Goal: Transaction & Acquisition: Purchase product/service

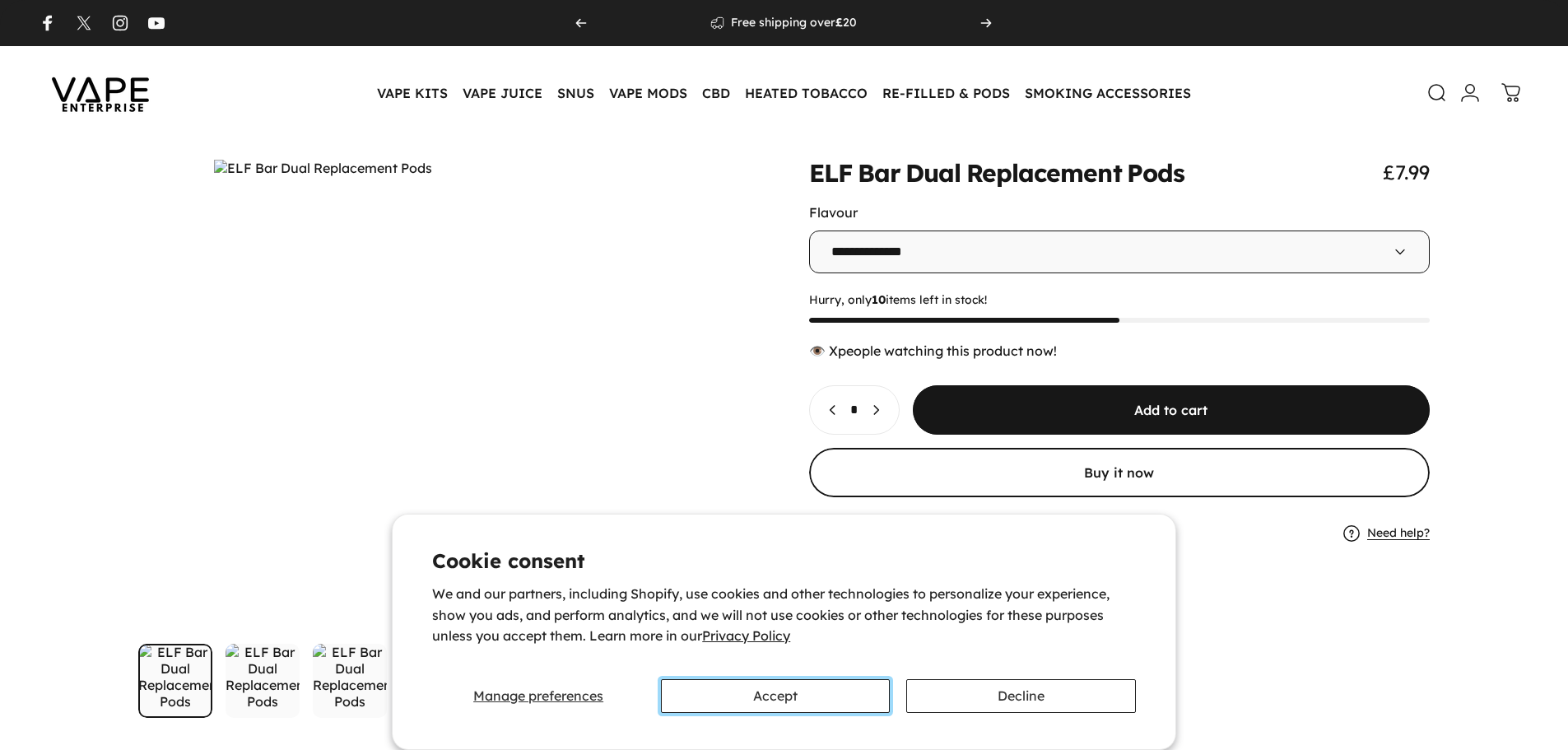
click at [808, 679] on button "Accept" at bounding box center [775, 696] width 229 height 34
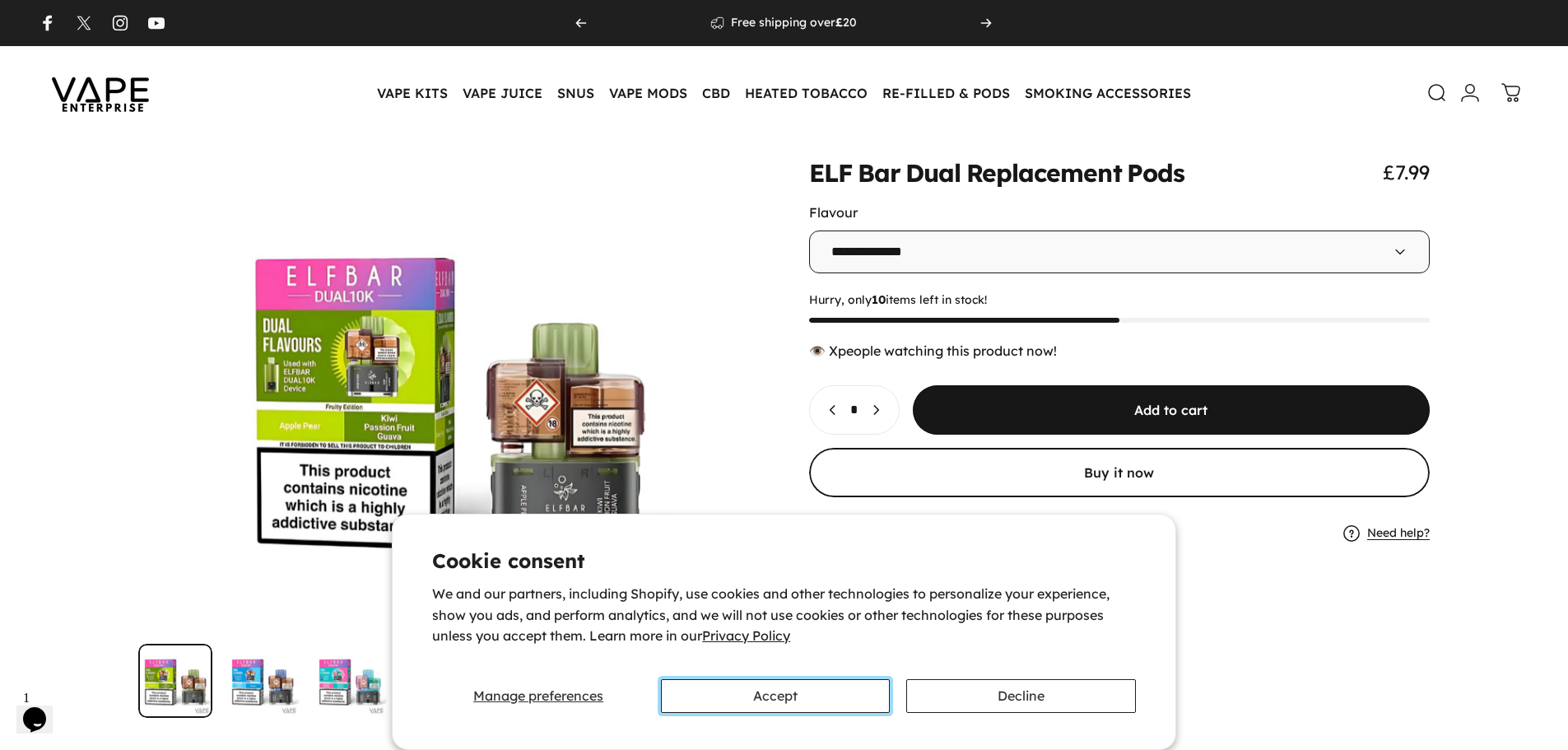
click at [785, 689] on button "Accept" at bounding box center [775, 696] width 229 height 34
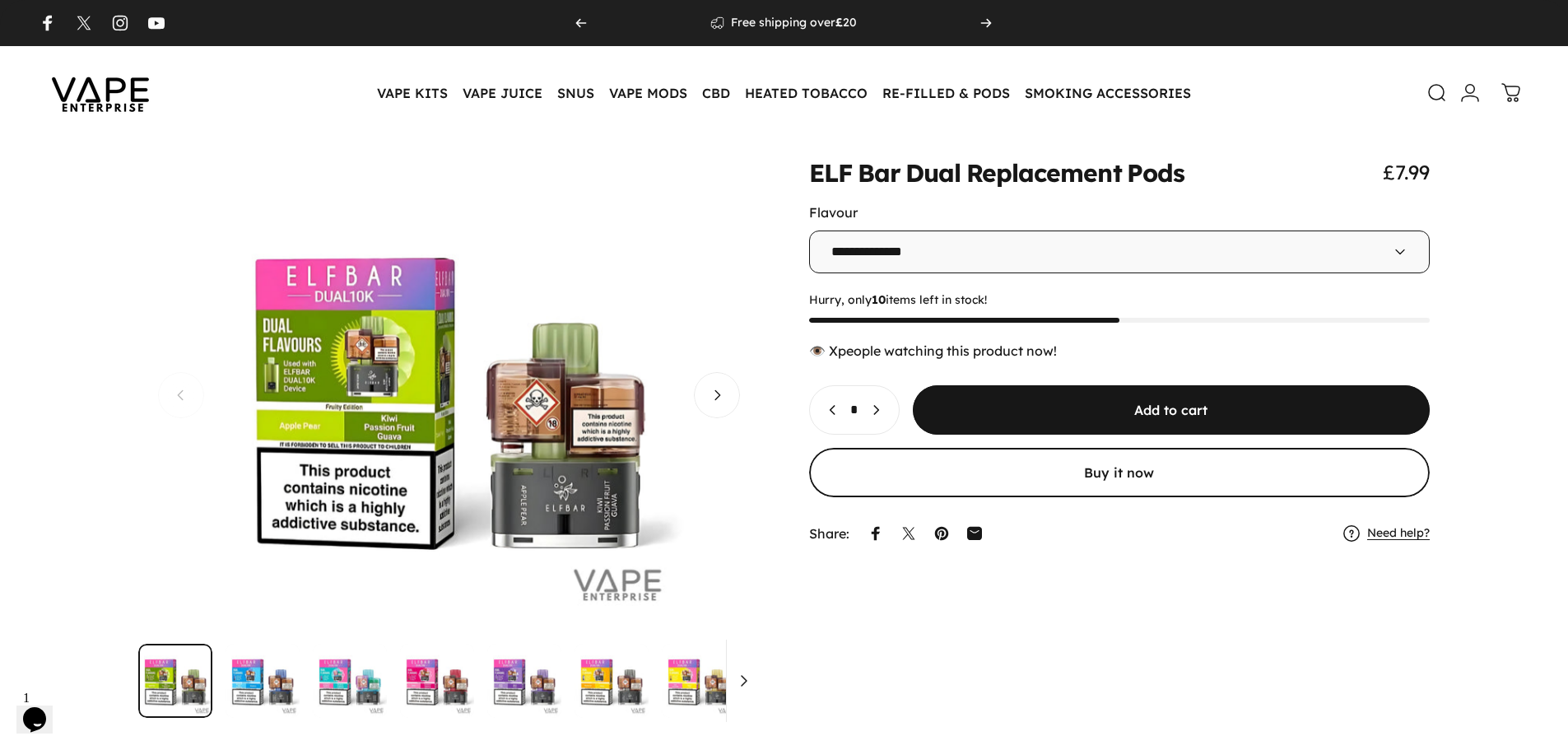
click at [739, 412] on button "Open media 1 in modal" at bounding box center [449, 395] width 622 height 471
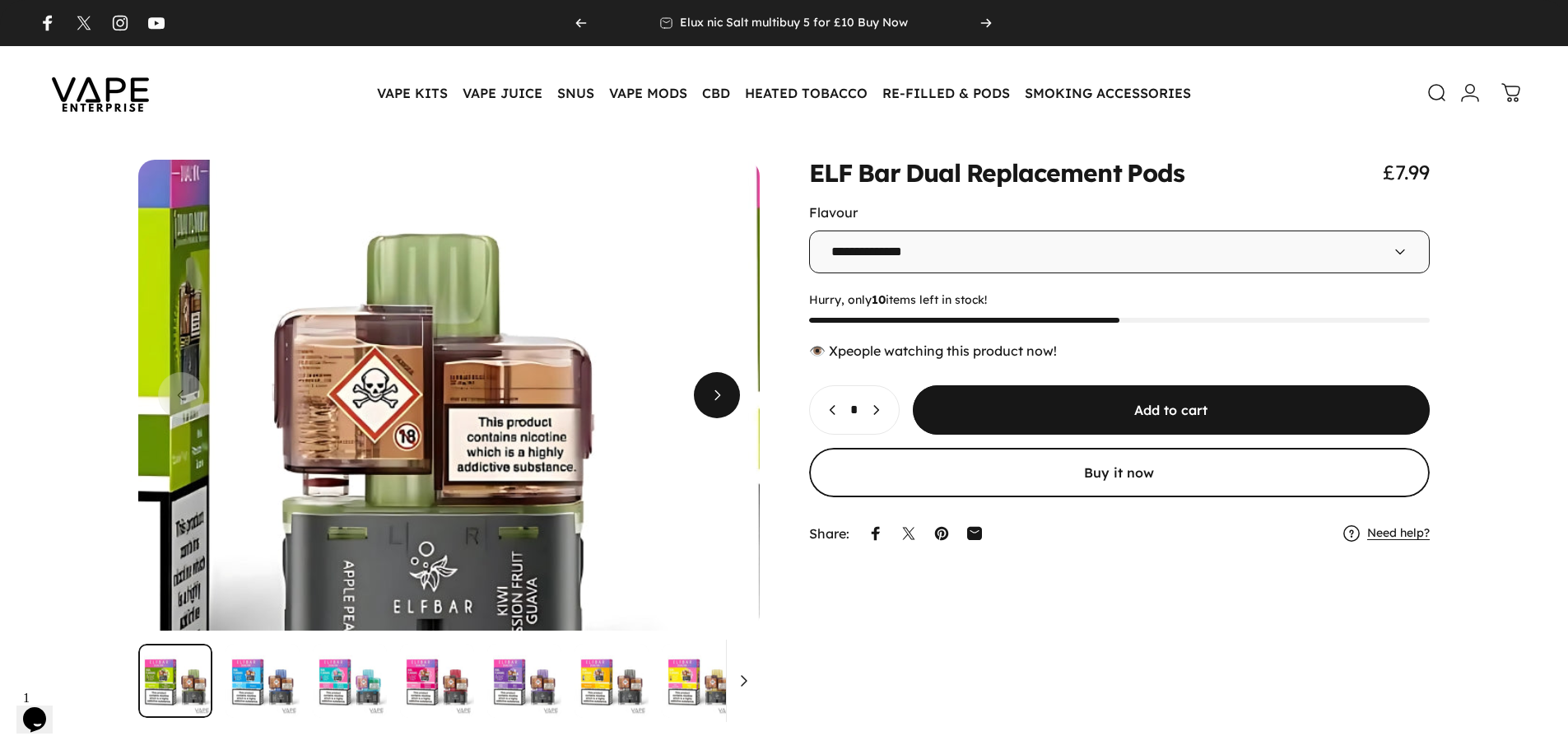
click at [731, 407] on span "Next" at bounding box center [717, 395] width 69 height 92
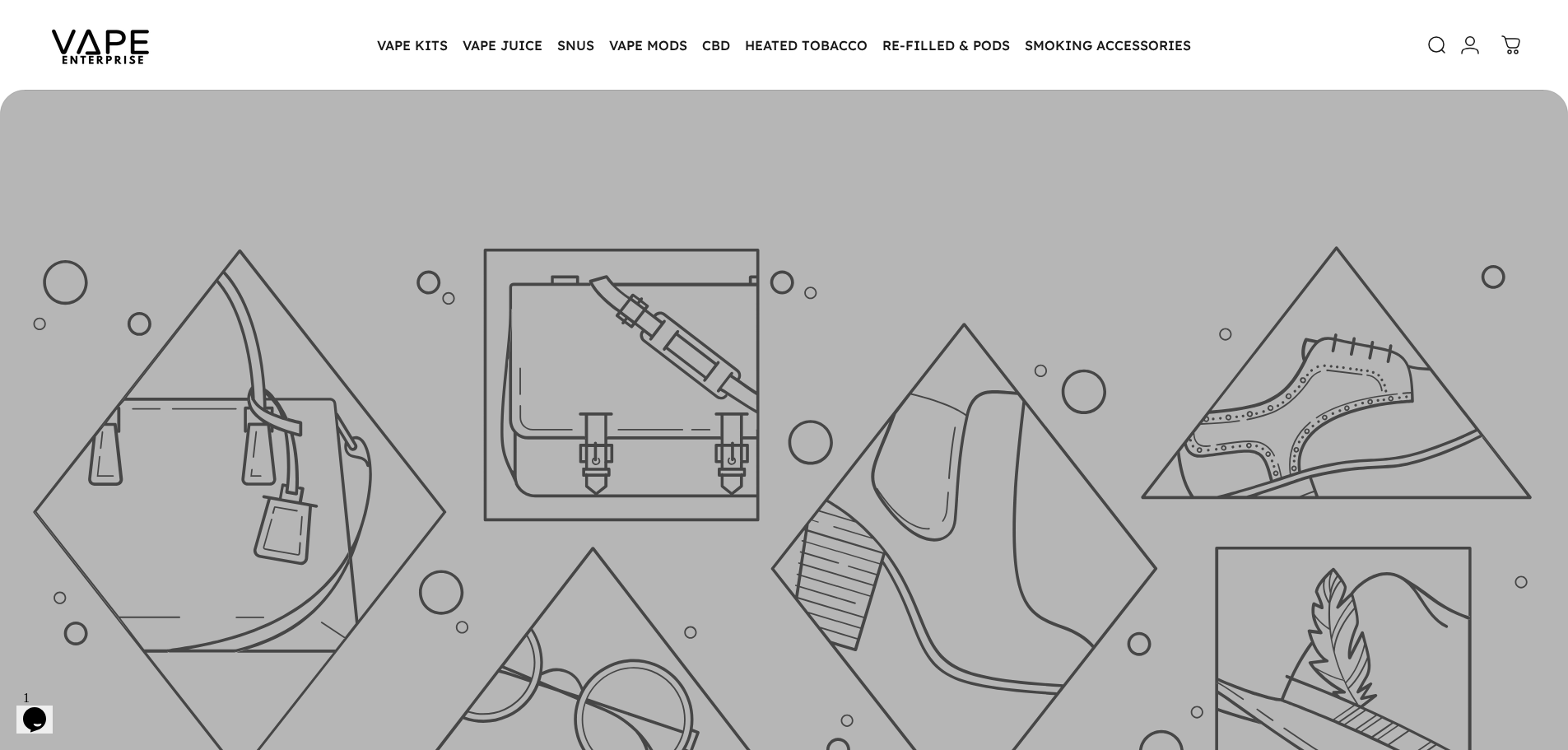
scroll to position [4030, 0]
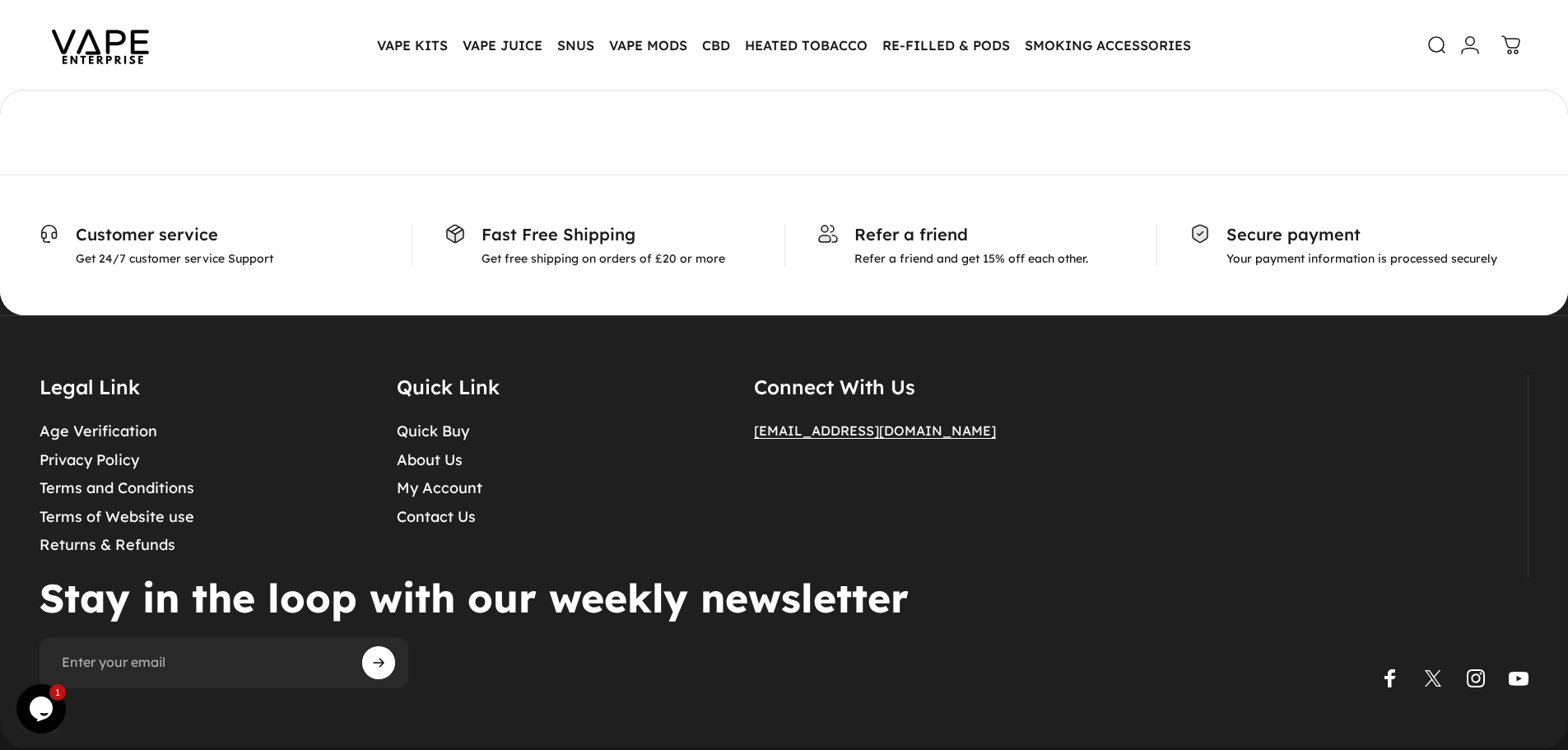
scroll to position [6341, 0]
